Goal: Information Seeking & Learning: Learn about a topic

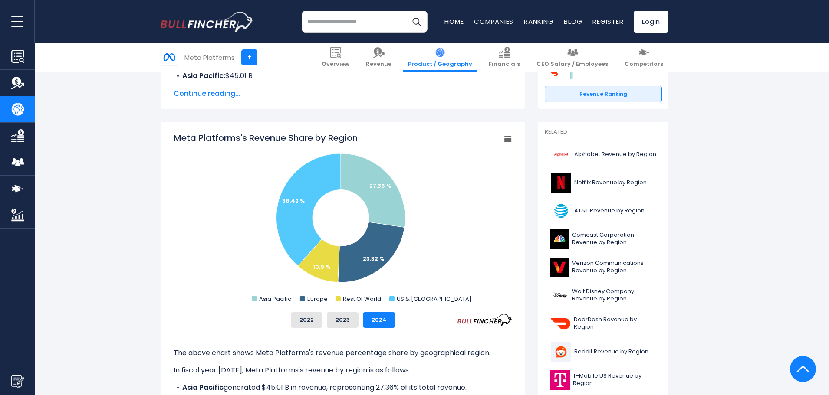
scroll to position [174, 0]
click at [349, 320] on button "2023" at bounding box center [343, 320] width 32 height 16
click at [385, 320] on button "2024" at bounding box center [379, 320] width 33 height 16
click at [329, 321] on button "2023" at bounding box center [343, 320] width 32 height 16
click at [307, 321] on button "2022" at bounding box center [307, 320] width 32 height 16
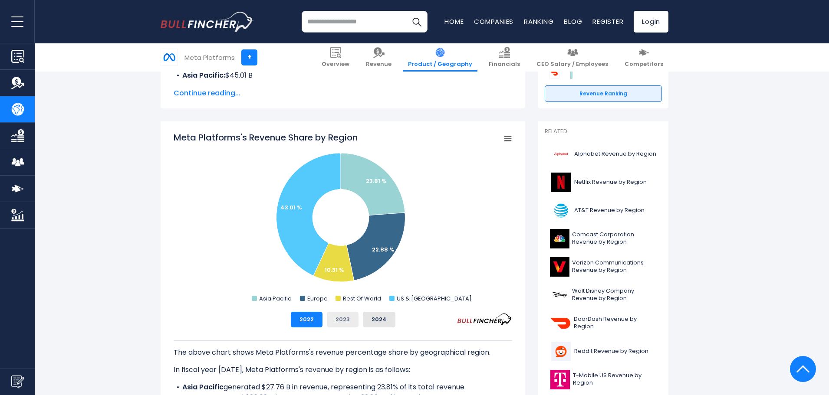
click at [350, 321] on button "2023" at bounding box center [343, 320] width 32 height 16
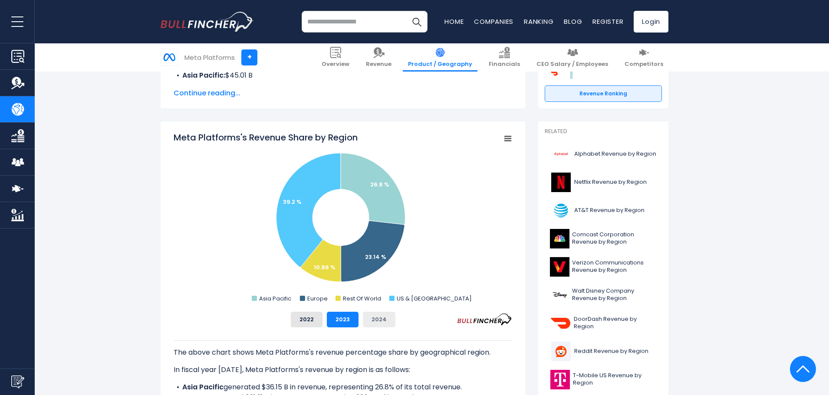
click at [373, 317] on button "2024" at bounding box center [379, 320] width 33 height 16
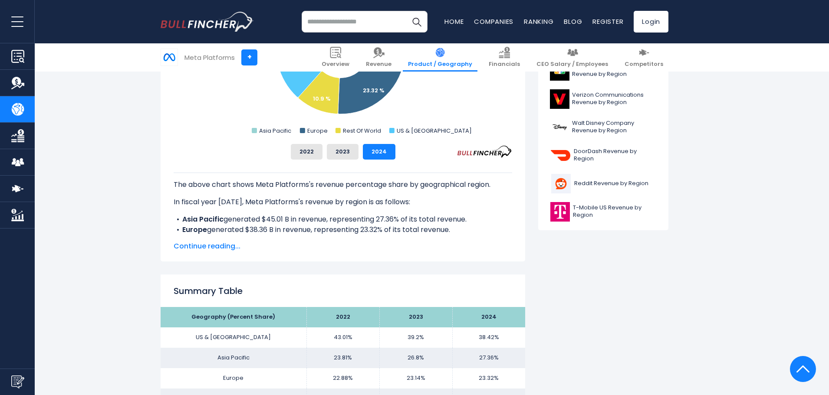
scroll to position [347, 0]
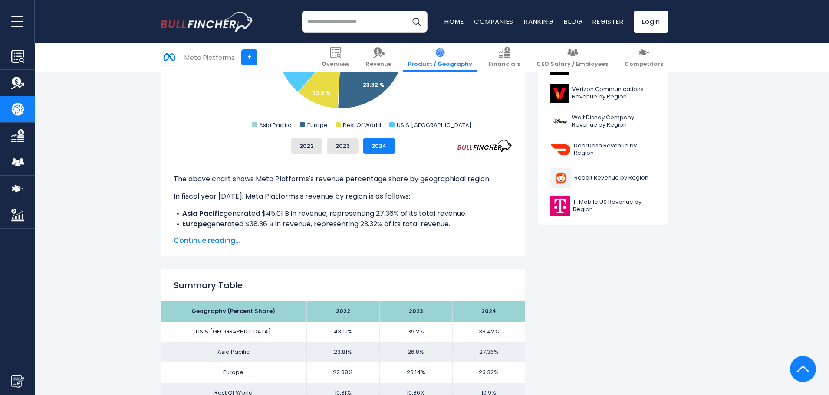
click at [218, 238] on span "Continue reading..." at bounding box center [343, 241] width 339 height 10
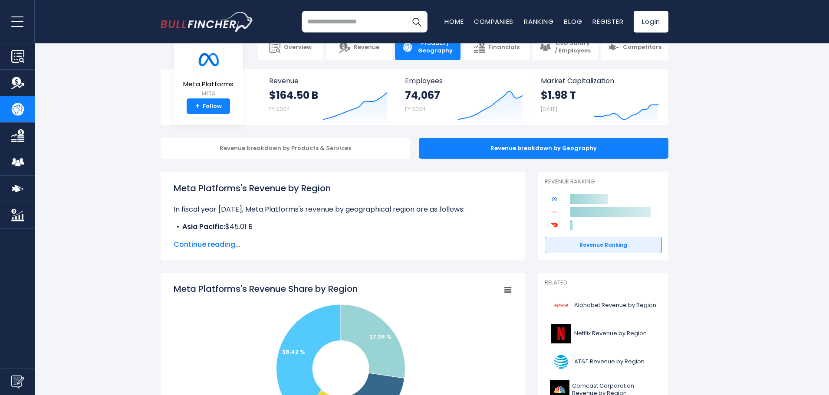
scroll to position [0, 0]
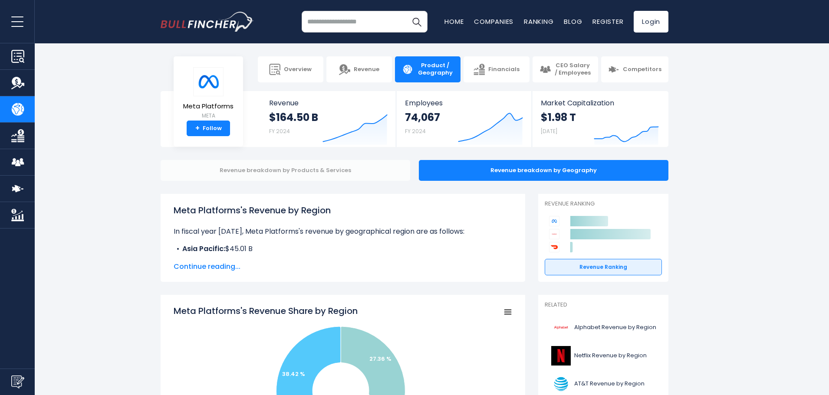
click at [257, 173] on div "Revenue breakdown by Products & Services" at bounding box center [286, 170] width 250 height 21
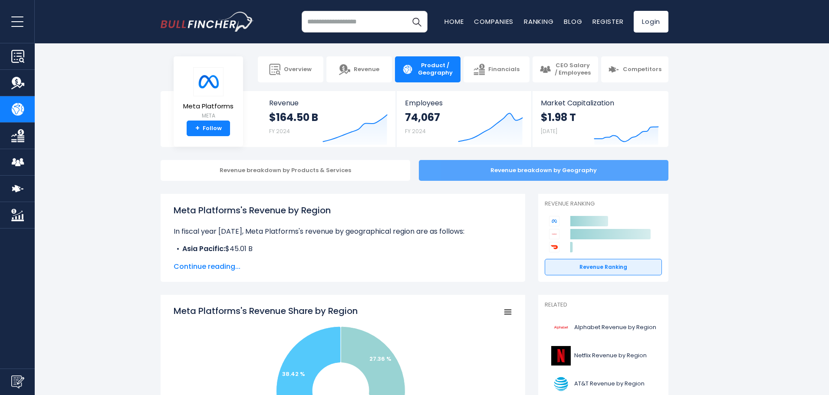
click at [518, 178] on div "Revenue breakdown by Geography" at bounding box center [544, 170] width 250 height 21
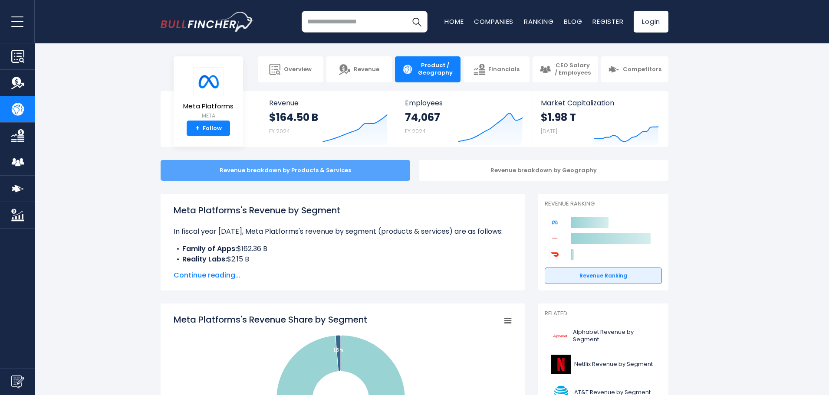
click at [347, 179] on div "Revenue breakdown by Products & Services" at bounding box center [286, 170] width 250 height 21
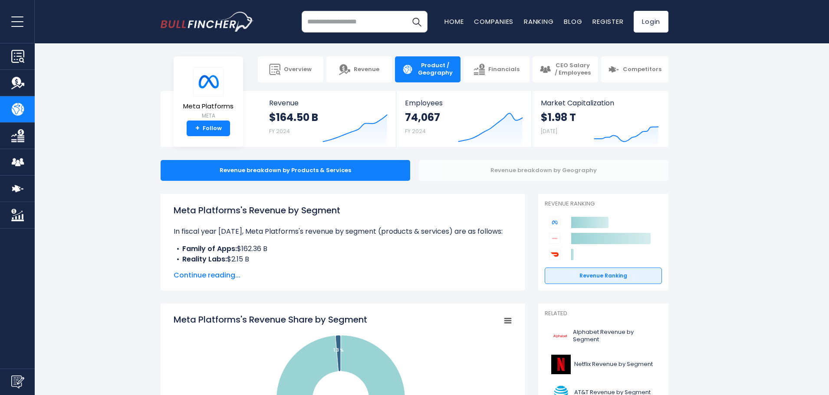
click at [478, 170] on div "Revenue breakdown by Geography" at bounding box center [544, 170] width 250 height 21
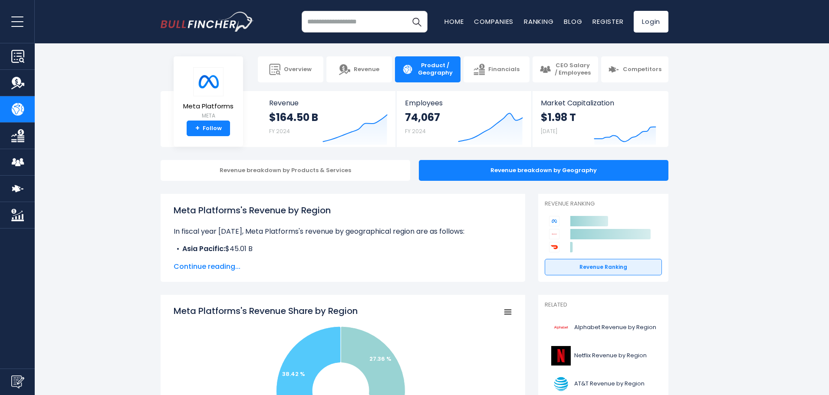
click at [369, 22] on input "search" at bounding box center [365, 22] width 126 height 22
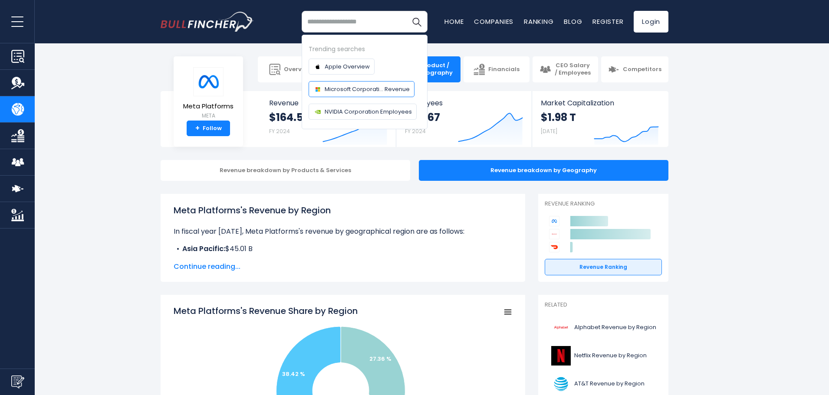
click at [362, 94] on link "Microsoft Corporati... Revenue" at bounding box center [362, 89] width 106 height 16
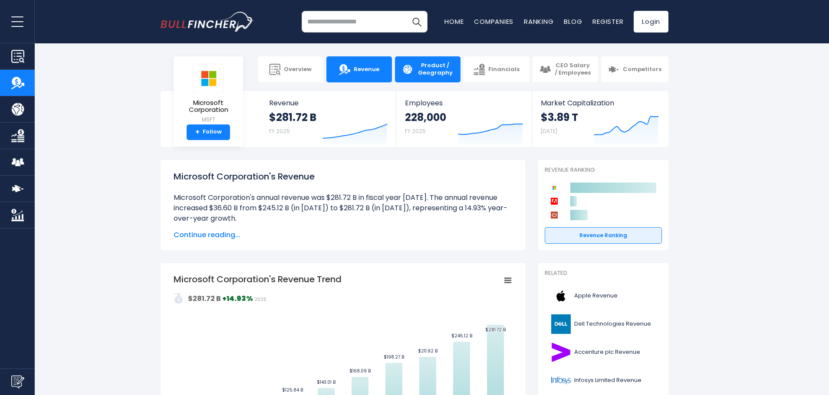
click at [421, 63] on span "Product / Geography" at bounding box center [435, 69] width 37 height 15
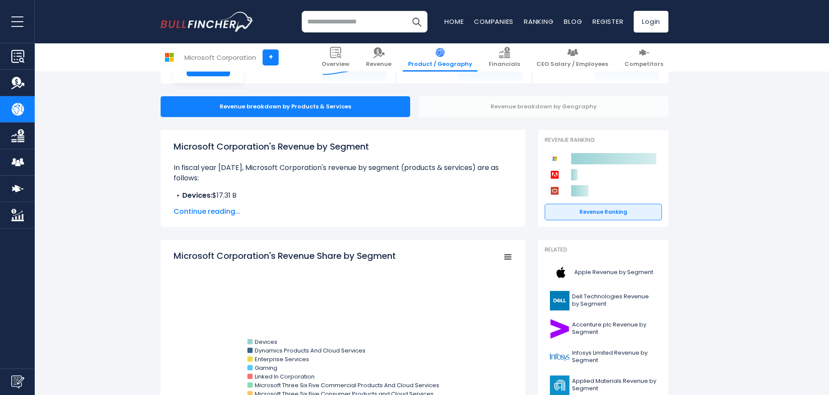
scroll to position [87, 0]
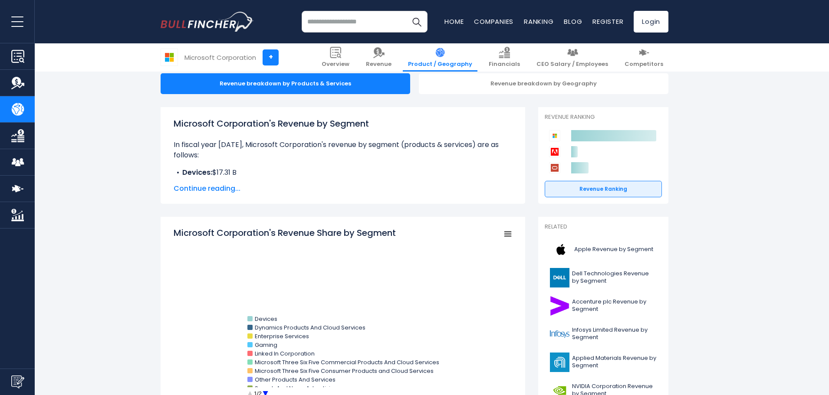
click at [224, 190] on span "Continue reading..." at bounding box center [343, 189] width 339 height 10
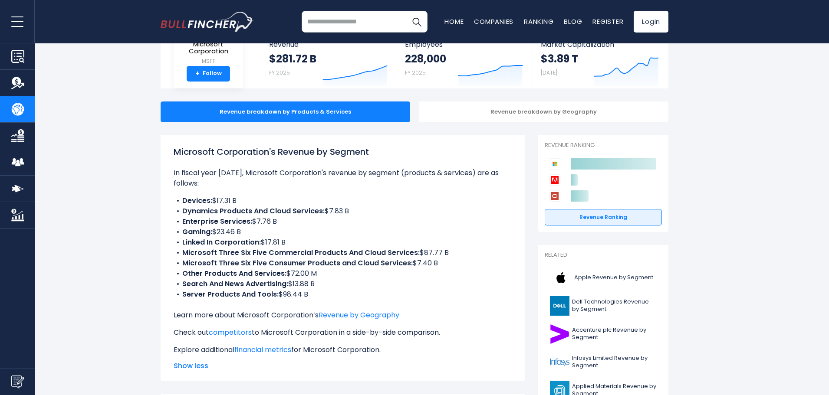
scroll to position [0, 0]
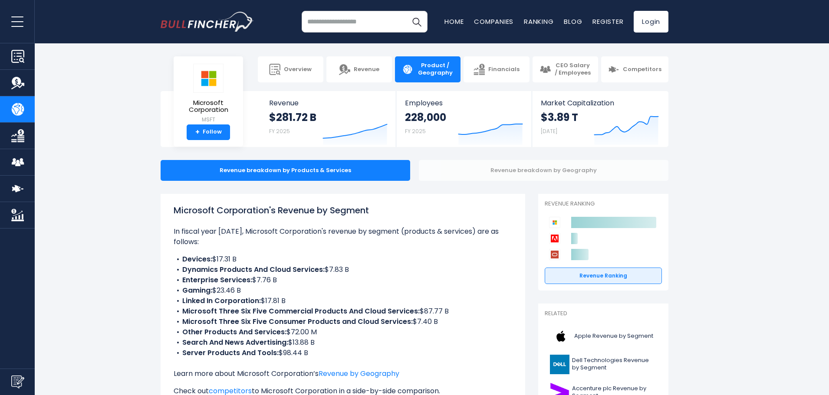
click at [526, 171] on div "Revenue breakdown by Geography" at bounding box center [544, 170] width 250 height 21
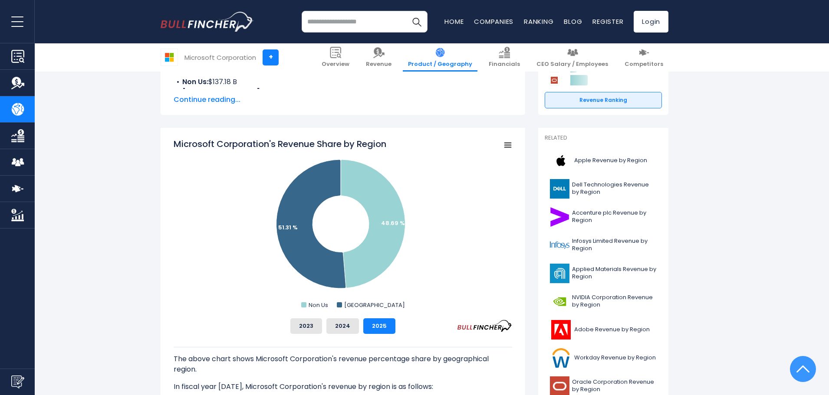
scroll to position [174, 0]
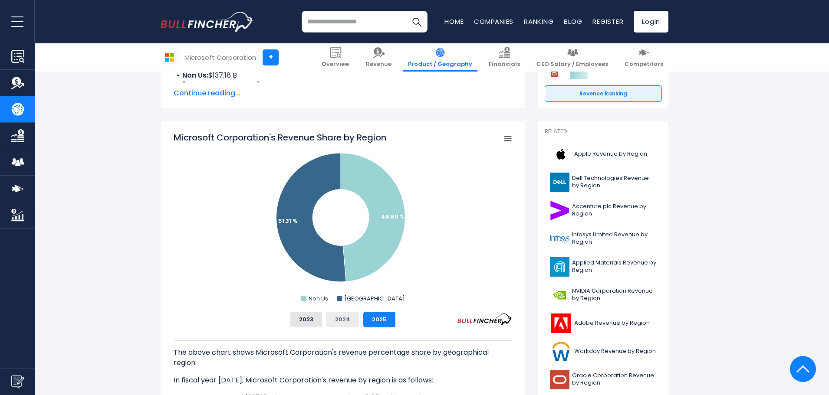
click at [343, 320] on button "2024" at bounding box center [342, 320] width 33 height 16
click at [305, 320] on button "2023" at bounding box center [306, 320] width 32 height 16
click at [345, 323] on button "2024" at bounding box center [342, 320] width 33 height 16
click at [381, 323] on button "2025" at bounding box center [379, 320] width 32 height 16
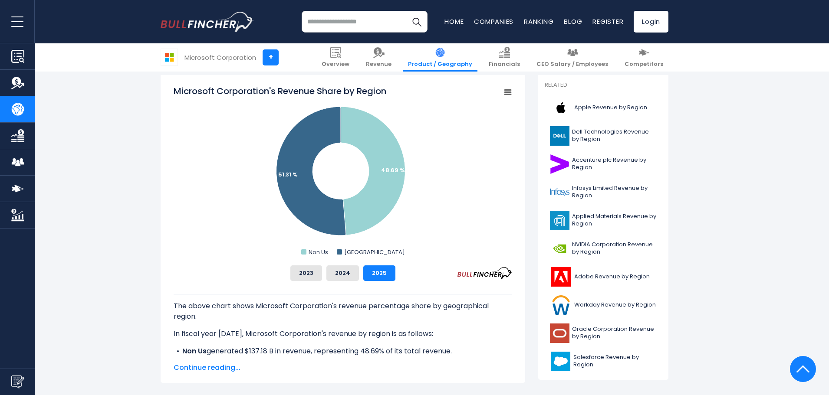
scroll to position [304, 0]
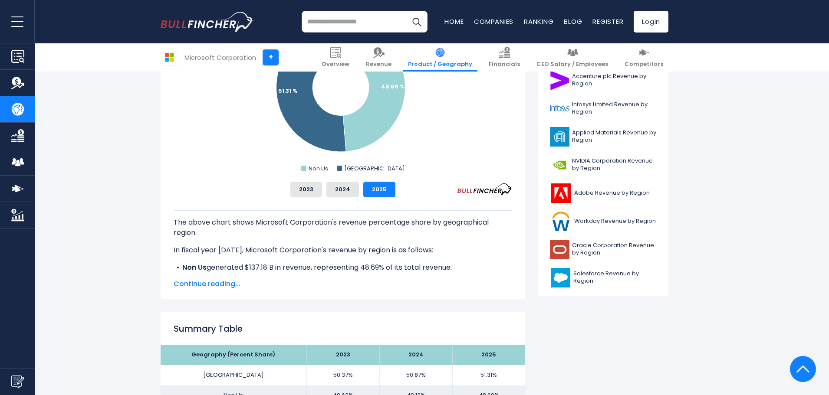
click at [215, 283] on span "Continue reading..." at bounding box center [343, 284] width 339 height 10
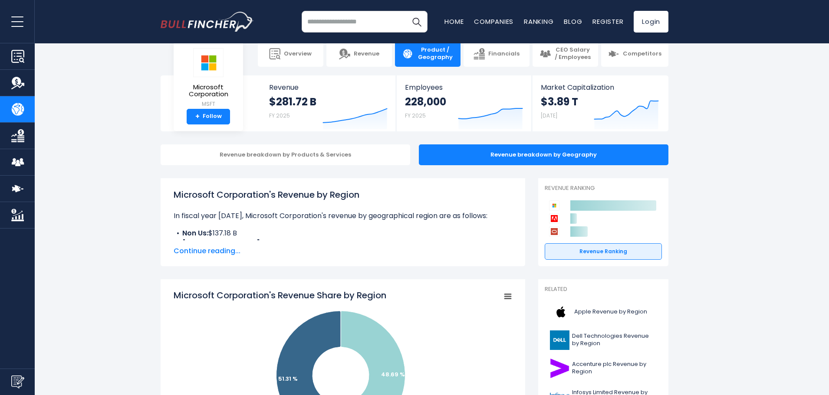
scroll to position [0, 0]
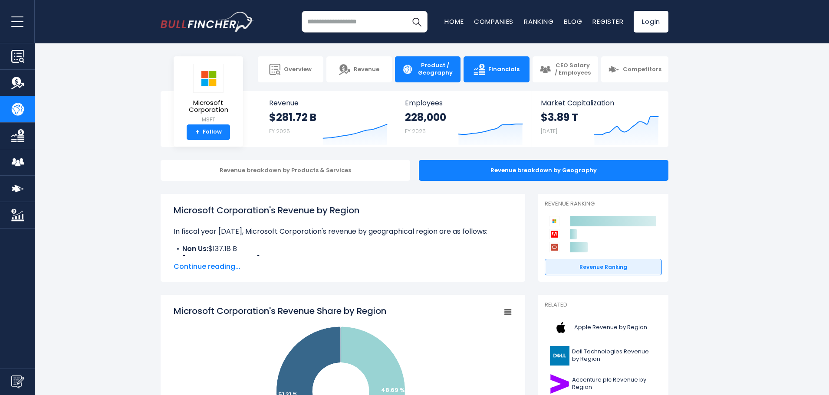
click at [504, 74] on link "Financials" at bounding box center [497, 69] width 66 height 26
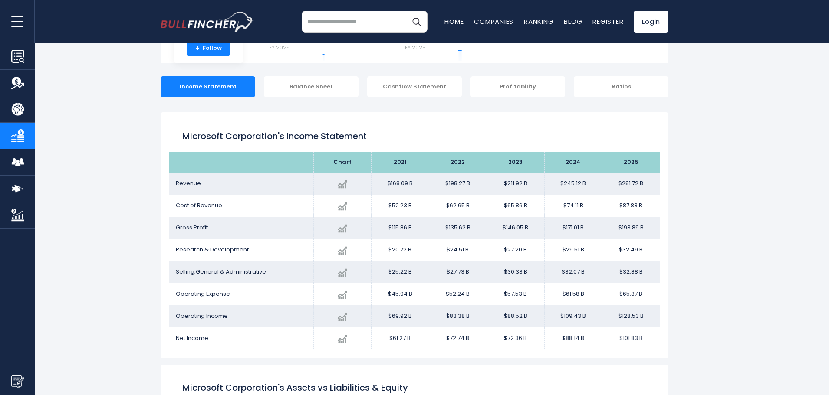
scroll to position [122, 0]
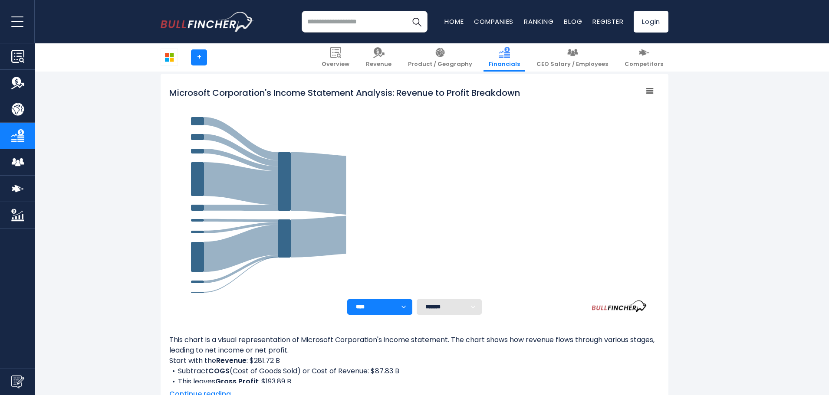
click at [361, 23] on input "search" at bounding box center [365, 22] width 126 height 22
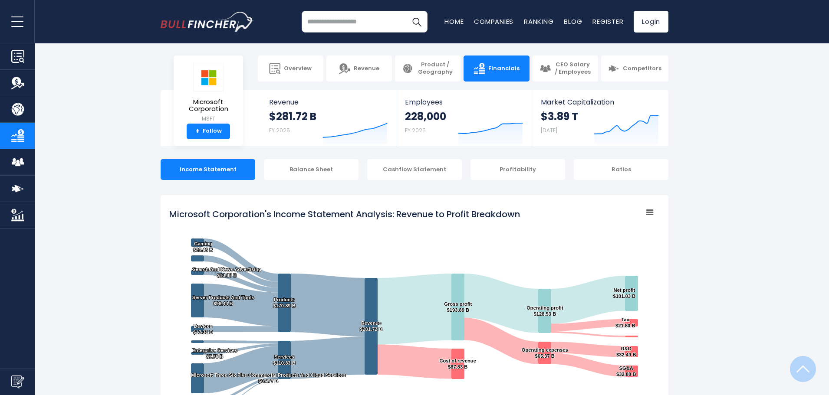
scroll to position [0, 0]
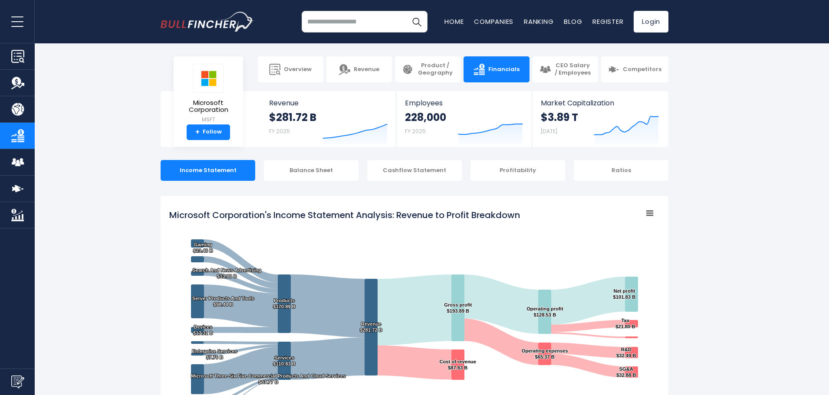
click at [379, 26] on input "search" at bounding box center [365, 22] width 126 height 22
click at [418, 23] on img "Search" at bounding box center [416, 21] width 11 height 11
drag, startPoint x: 356, startPoint y: 22, endPoint x: 222, endPoint y: 14, distance: 133.5
click at [222, 14] on div "**********" at bounding box center [415, 21] width 508 height 43
type input "******"
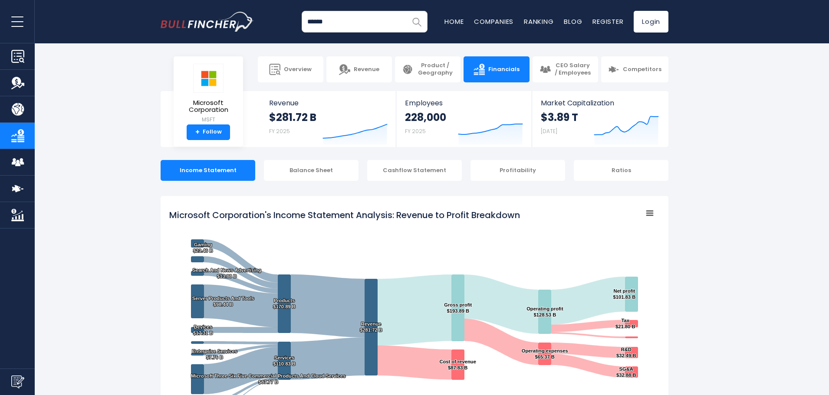
click at [415, 21] on img "Search" at bounding box center [416, 21] width 11 height 11
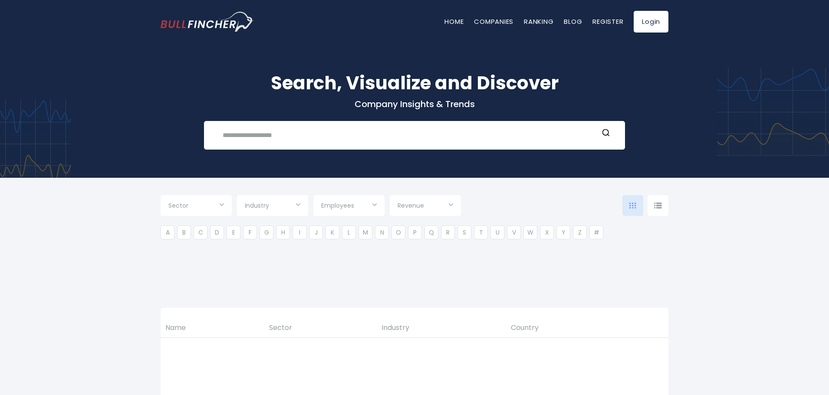
type input "***"
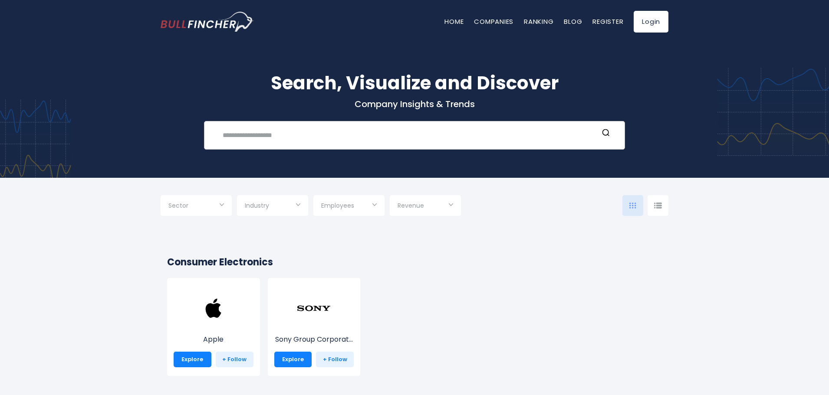
click at [301, 136] on input "text" at bounding box center [407, 135] width 381 height 16
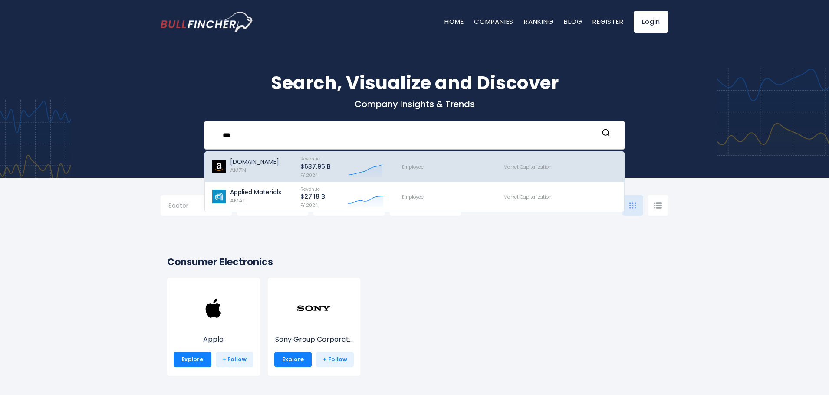
type input "***"
click at [281, 165] on div "[DOMAIN_NAME] AMZN" at bounding box center [251, 167] width 81 height 26
click at [221, 167] on img at bounding box center [218, 166] width 15 height 13
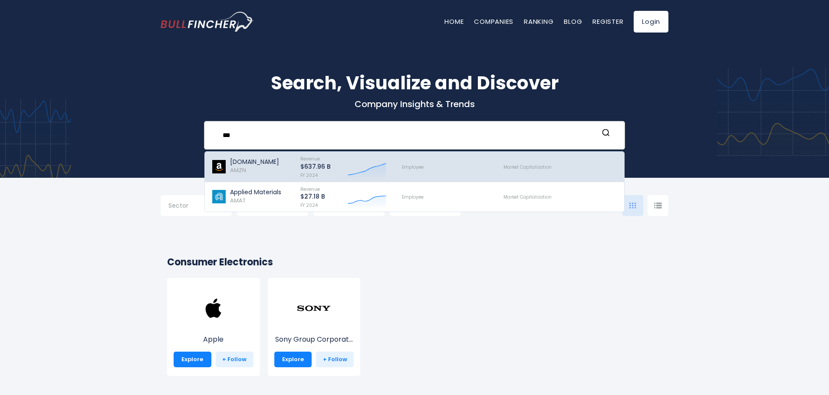
click at [561, 165] on div "Market Capitalization" at bounding box center [557, 167] width 122 height 26
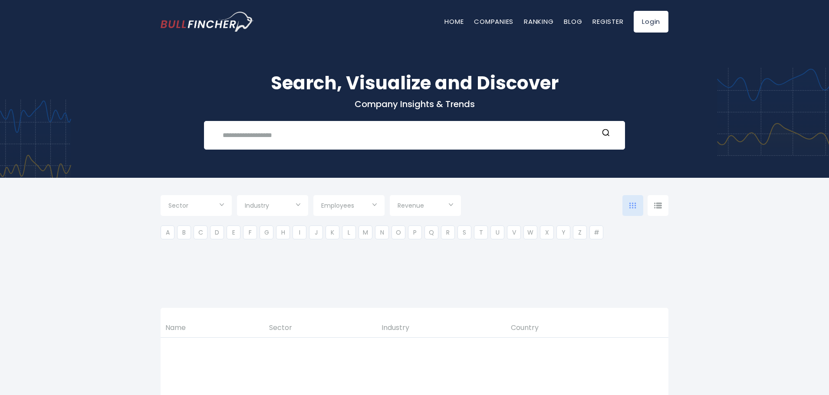
type input "***"
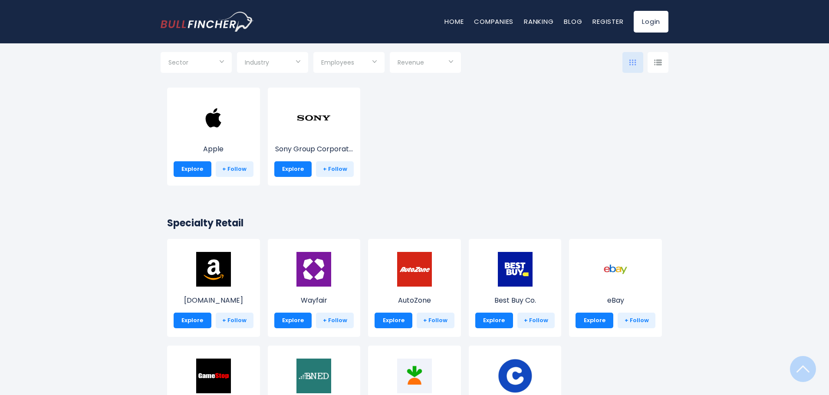
scroll to position [217, 0]
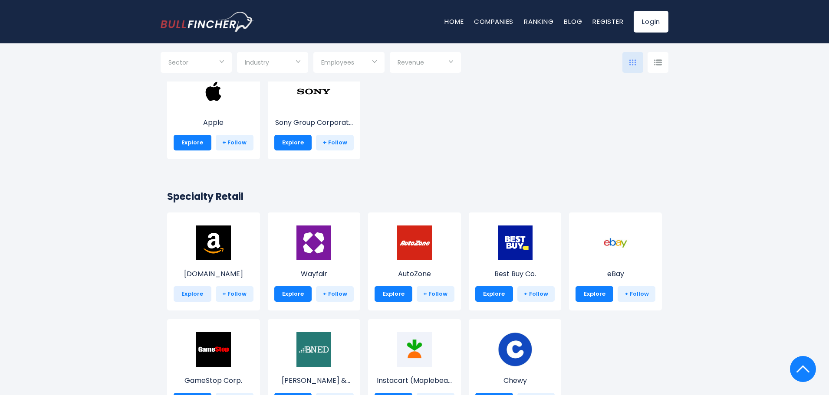
click at [198, 295] on link "Explore" at bounding box center [193, 295] width 38 height 16
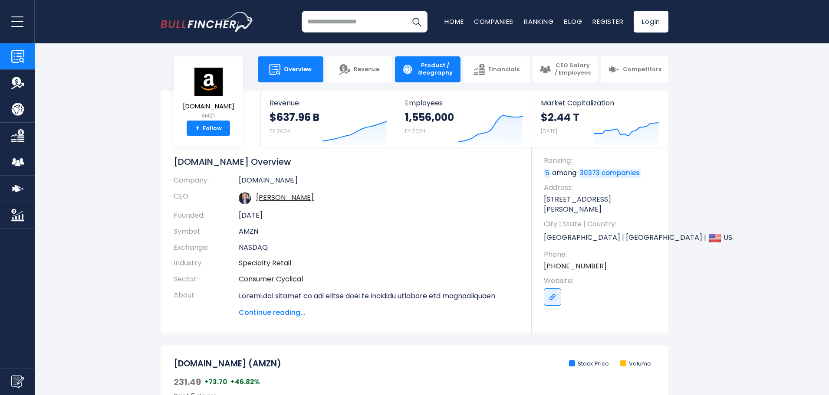
click at [435, 67] on span "Product / Geography" at bounding box center [435, 69] width 37 height 15
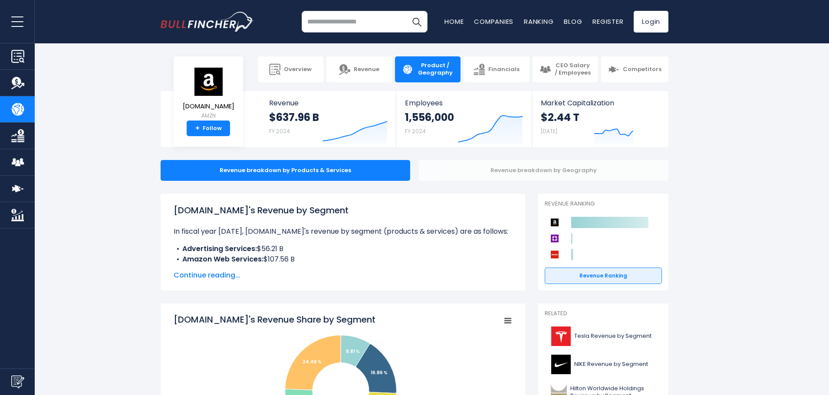
click at [532, 174] on div "Revenue breakdown by Geography" at bounding box center [544, 170] width 250 height 21
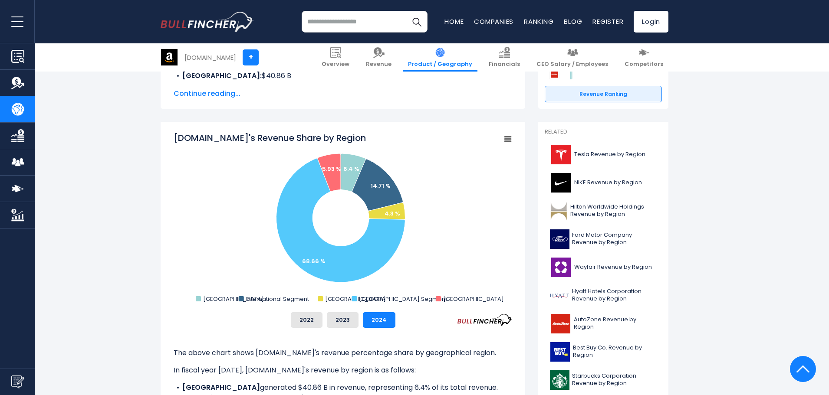
scroll to position [174, 0]
